Goal: Find specific page/section: Find specific page/section

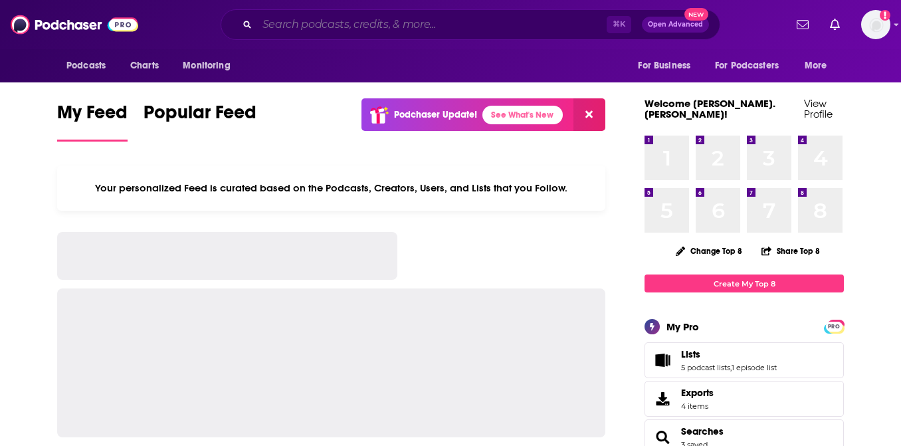
click at [348, 25] on input "Search podcasts, credits, & more..." at bounding box center [431, 24] width 349 height 21
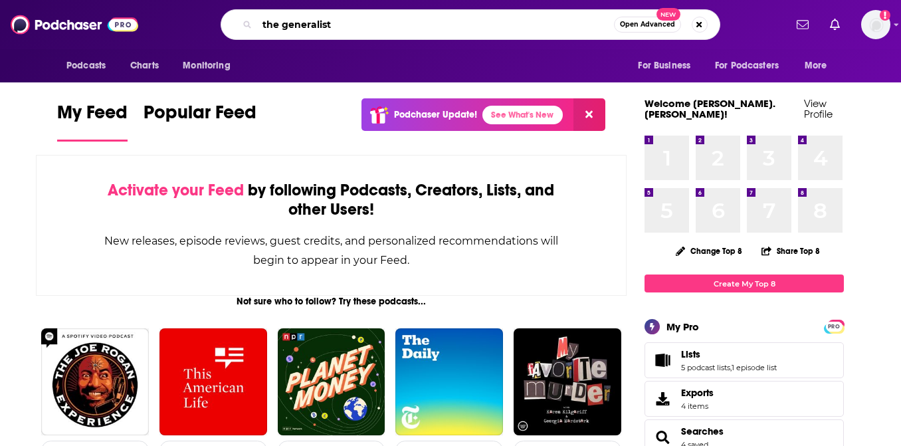
type input "the generalist"
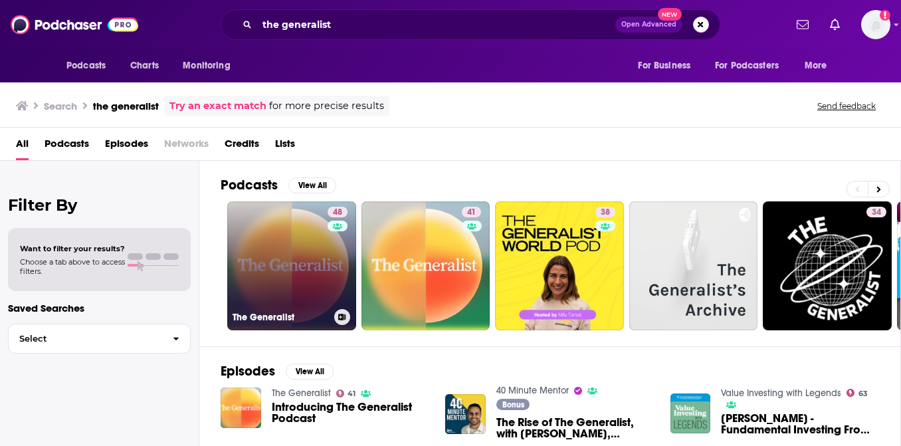
click at [270, 270] on link "48 The Generalist" at bounding box center [291, 265] width 129 height 129
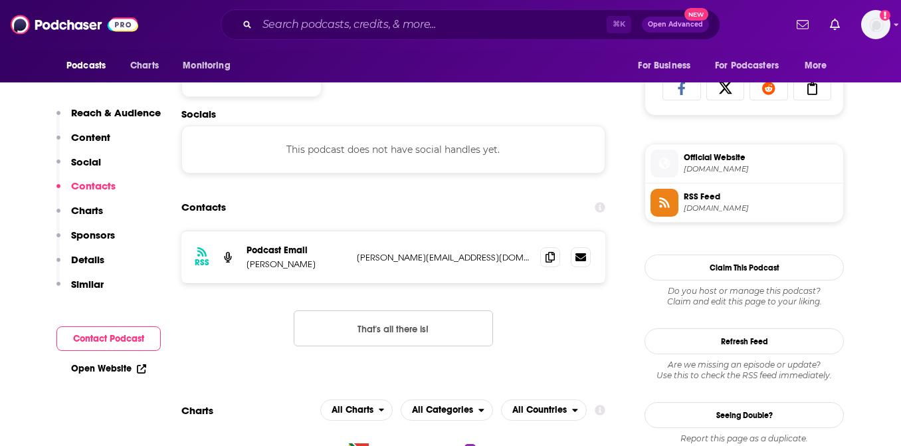
scroll to position [878, 0]
click at [546, 255] on icon at bounding box center [549, 255] width 9 height 11
